Goal: Task Accomplishment & Management: Use online tool/utility

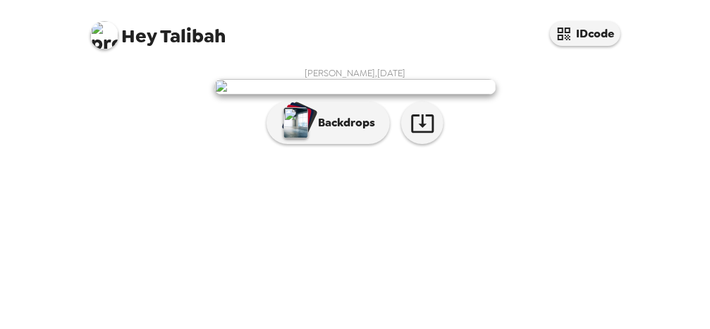
scroll to position [181, 0]
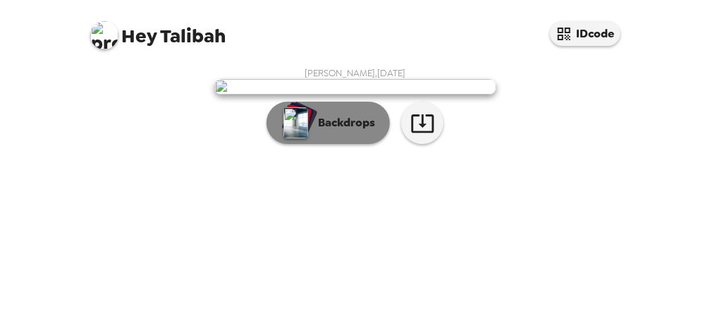
click at [329, 131] on p "Backdrops" at bounding box center [343, 122] width 64 height 17
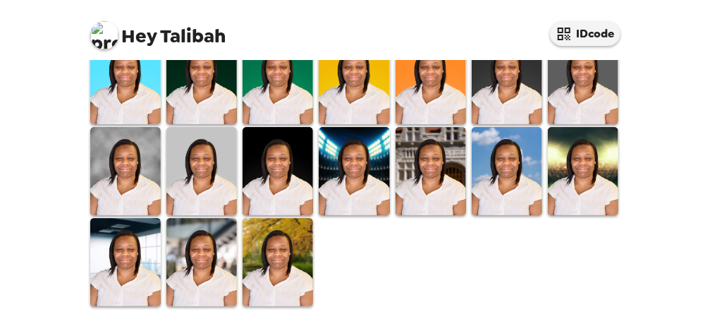
scroll to position [526, 0]
click at [276, 259] on img at bounding box center [278, 262] width 71 height 88
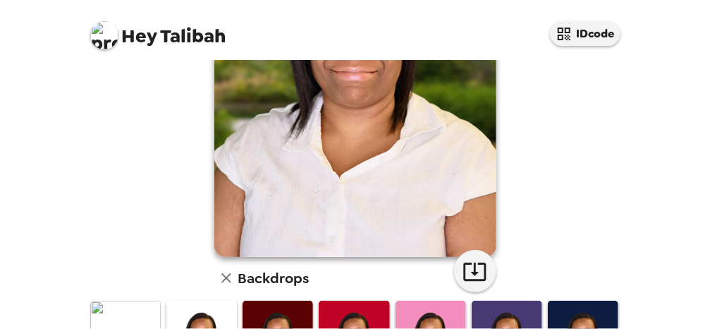
scroll to position [0, 0]
